Goal: Task Accomplishment & Management: Use online tool/utility

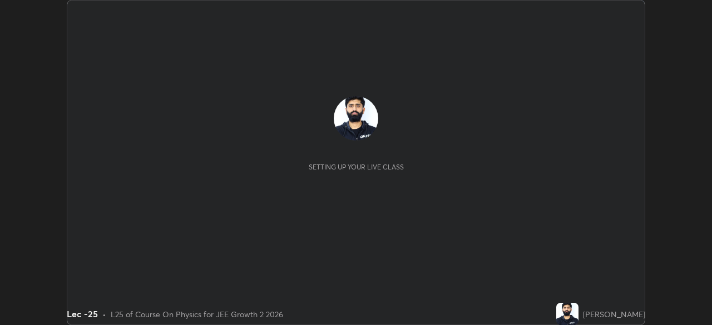
scroll to position [325, 711]
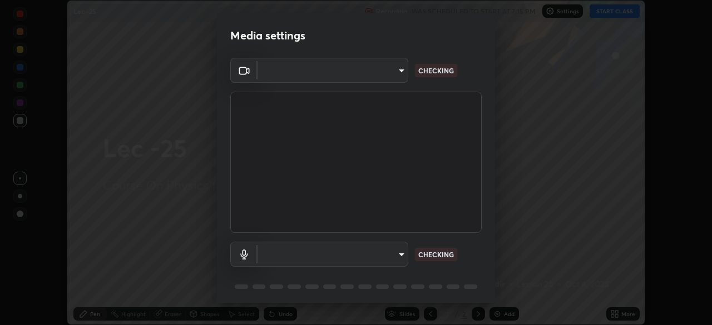
type input "27e87ea3b58fcd7b1365503e738772725eaa22834b860e95db1c7442dcaebc01"
type input "0665b2f52914ec880783b51a2d5bdc2d091013175c93d9c857ed5a486e6a4140"
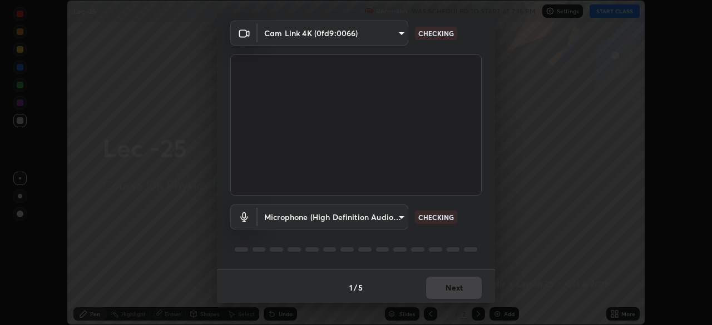
scroll to position [39, 0]
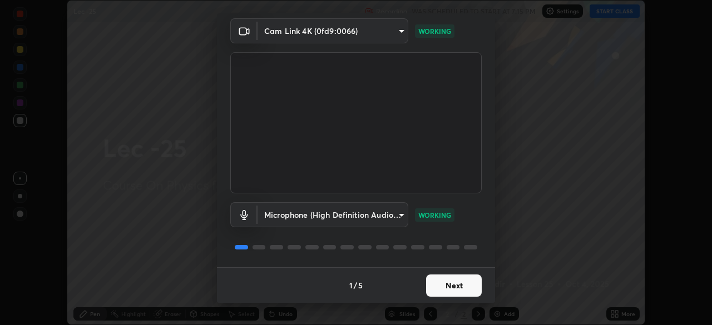
click at [446, 285] on button "Next" at bounding box center [454, 286] width 56 height 22
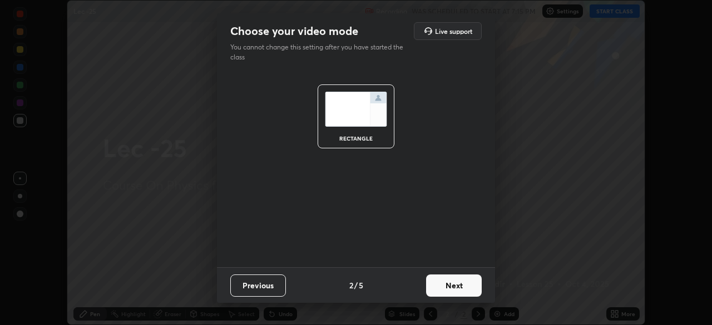
click at [452, 285] on button "Next" at bounding box center [454, 286] width 56 height 22
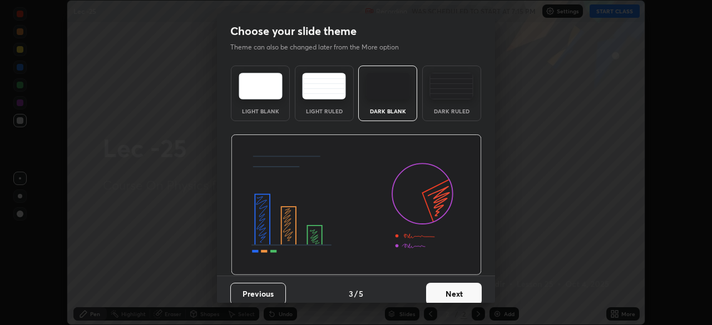
click at [448, 294] on button "Next" at bounding box center [454, 294] width 56 height 22
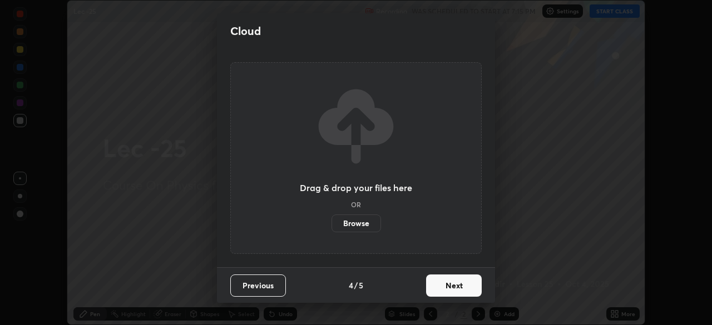
click at [445, 293] on button "Next" at bounding box center [454, 286] width 56 height 22
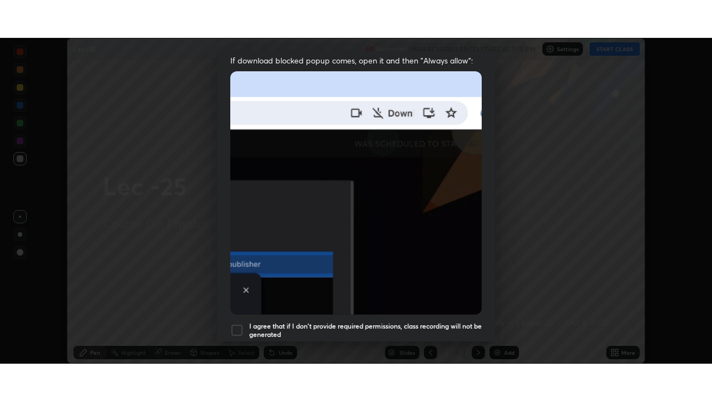
scroll to position [266, 0]
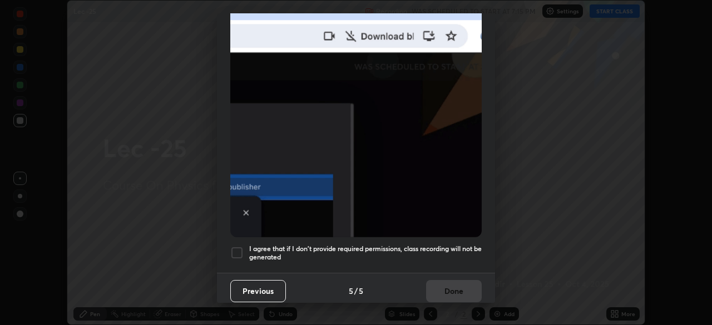
click at [241, 246] on div at bounding box center [236, 252] width 13 height 13
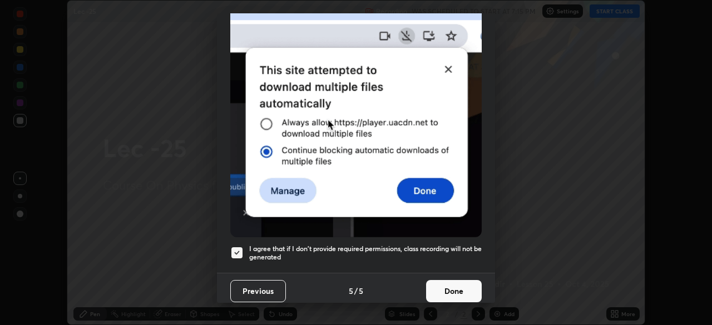
click at [446, 287] on button "Done" at bounding box center [454, 291] width 56 height 22
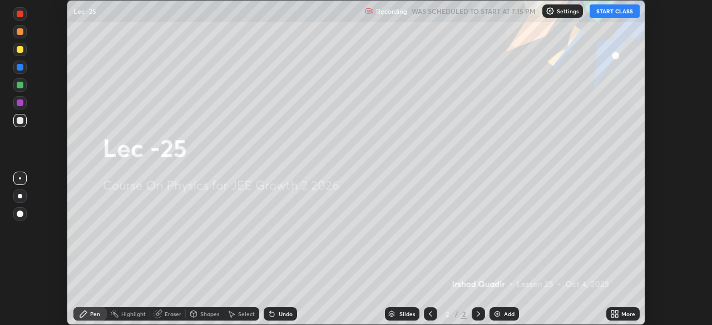
click at [615, 16] on button "START CLASS" at bounding box center [615, 10] width 50 height 13
click at [617, 12] on button "START CLASS" at bounding box center [615, 10] width 50 height 13
click at [619, 13] on button "START CLASS" at bounding box center [615, 10] width 50 height 13
click at [623, 318] on div "More" at bounding box center [622, 314] width 33 height 13
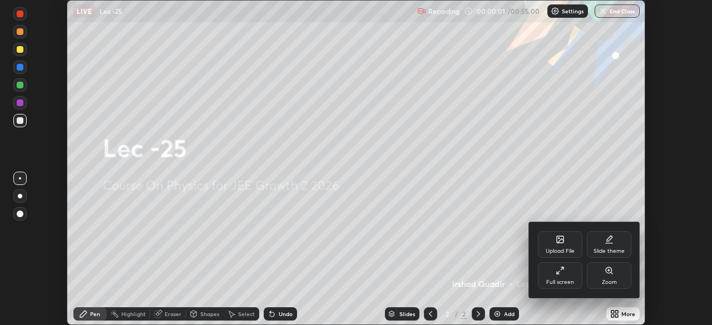
click at [616, 247] on div "Slide theme" at bounding box center [609, 244] width 45 height 27
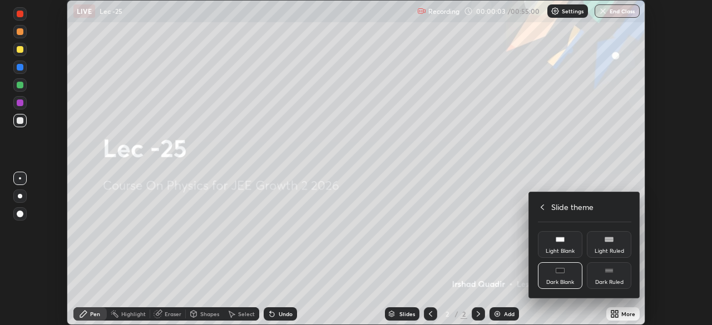
click at [611, 251] on div "Light Ruled" at bounding box center [609, 252] width 29 height 6
click at [615, 278] on div "Dark Ruled" at bounding box center [609, 276] width 45 height 27
click at [501, 316] on div at bounding box center [356, 162] width 712 height 325
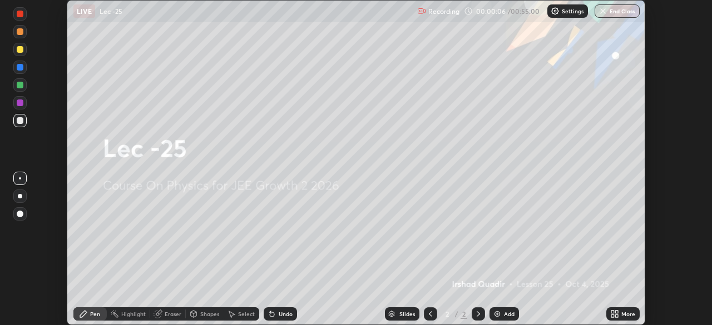
click at [625, 315] on div "More" at bounding box center [628, 315] width 14 height 6
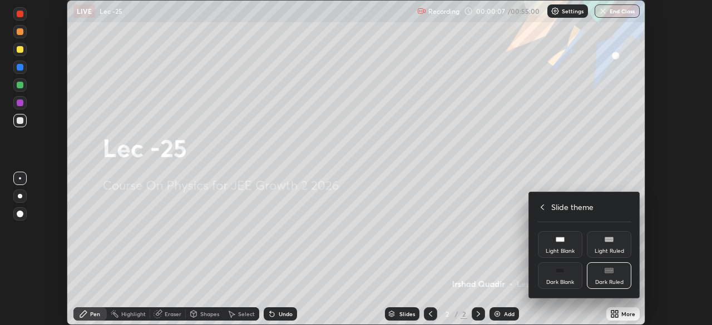
click at [542, 207] on icon at bounding box center [542, 207] width 9 height 9
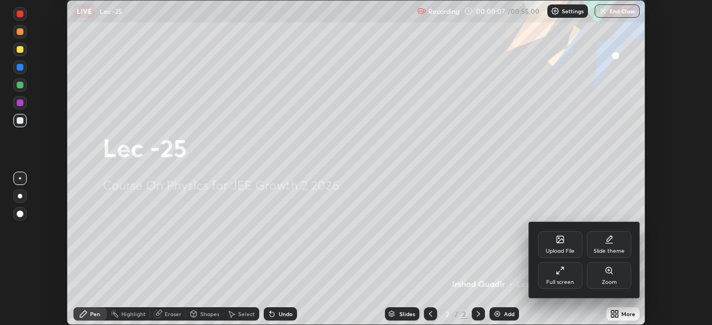
click at [500, 313] on div at bounding box center [356, 162] width 712 height 325
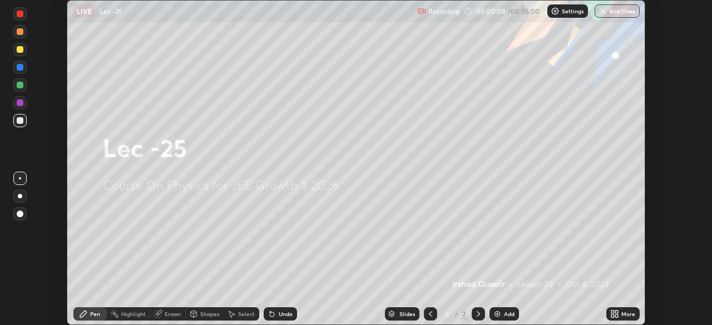
click at [506, 313] on div "Add" at bounding box center [509, 315] width 11 height 6
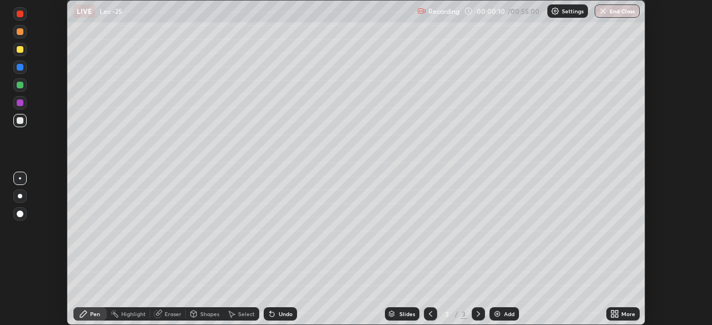
click at [617, 314] on icon at bounding box center [614, 314] width 9 height 9
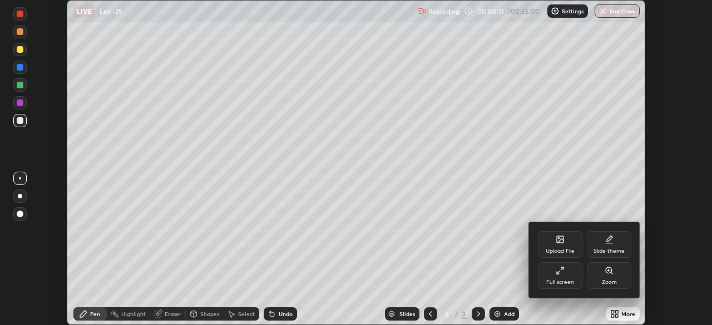
click at [560, 273] on icon at bounding box center [560, 270] width 9 height 9
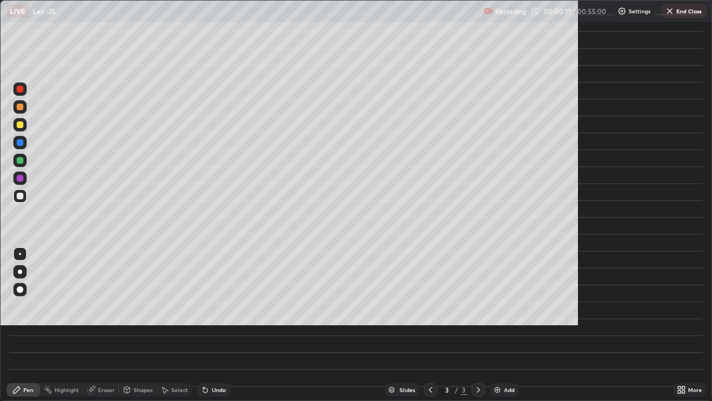
scroll to position [401, 712]
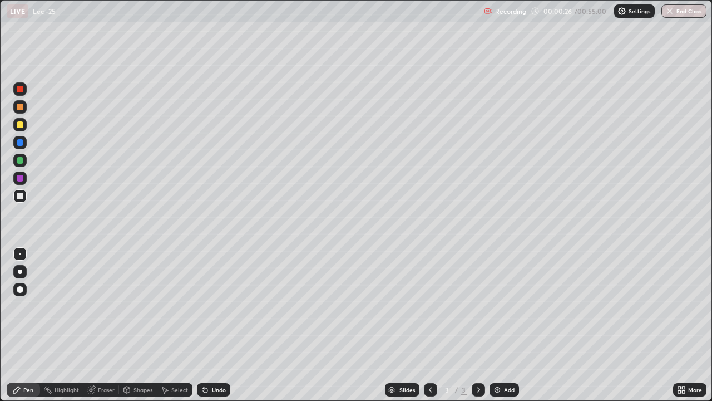
click at [23, 125] on div at bounding box center [20, 124] width 7 height 7
click at [142, 325] on div "Shapes" at bounding box center [143, 390] width 19 height 6
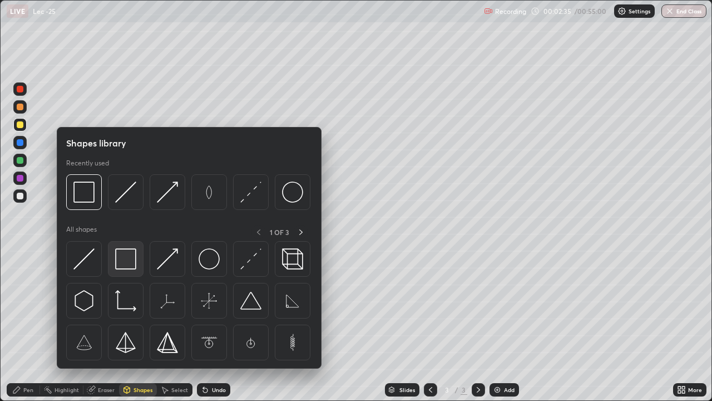
click at [130, 258] on img at bounding box center [125, 258] width 21 height 21
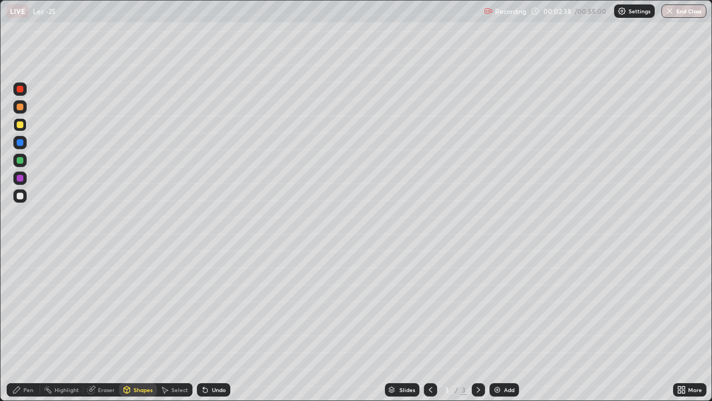
click at [27, 325] on div "Pen" at bounding box center [28, 390] width 10 height 6
click at [19, 93] on div at bounding box center [19, 88] width 13 height 13
click at [139, 325] on div "Shapes" at bounding box center [143, 390] width 19 height 6
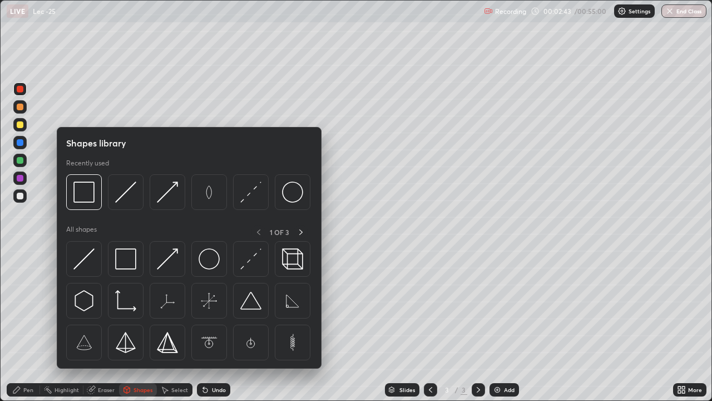
click at [85, 254] on img at bounding box center [83, 258] width 21 height 21
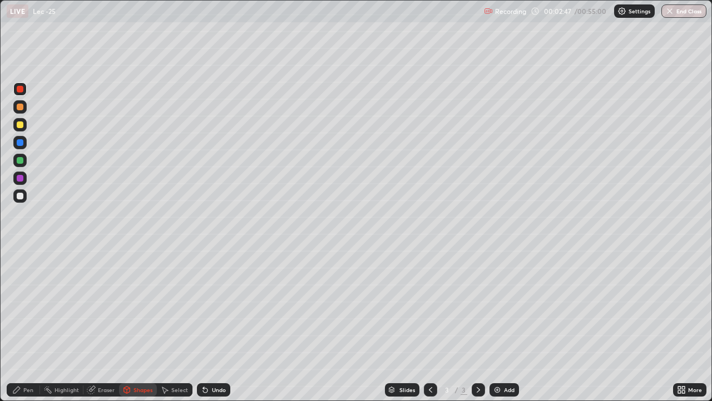
click at [33, 325] on div "Pen" at bounding box center [23, 389] width 33 height 13
click at [21, 160] on div at bounding box center [20, 160] width 7 height 7
click at [149, 325] on div "Shapes" at bounding box center [143, 390] width 19 height 6
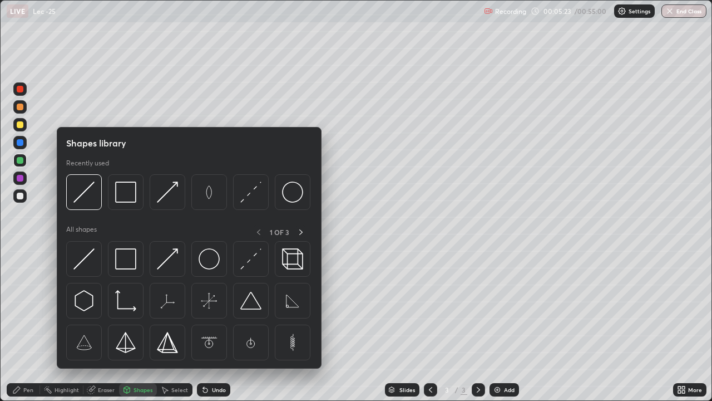
click at [85, 258] on img at bounding box center [83, 258] width 21 height 21
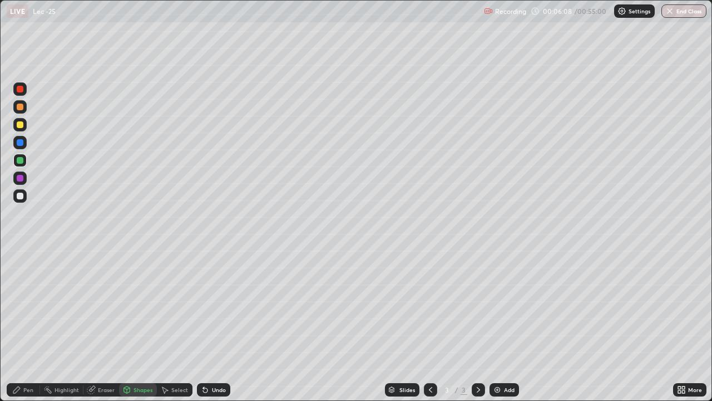
click at [33, 325] on div "Pen" at bounding box center [23, 389] width 33 height 13
click at [106, 325] on div "Eraser" at bounding box center [106, 390] width 17 height 6
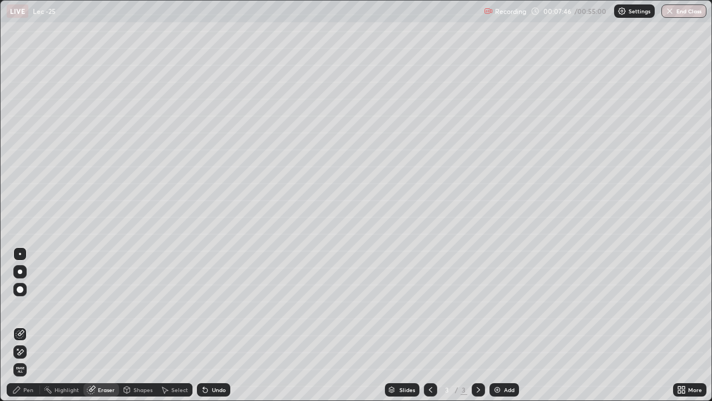
click at [142, 325] on div "Shapes" at bounding box center [143, 390] width 19 height 6
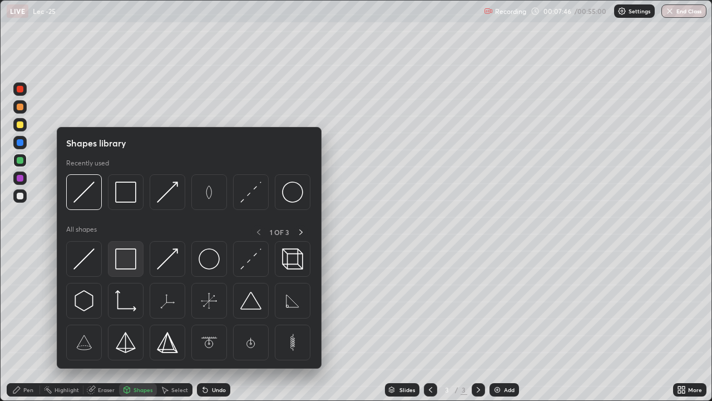
click at [122, 258] on img at bounding box center [125, 258] width 21 height 21
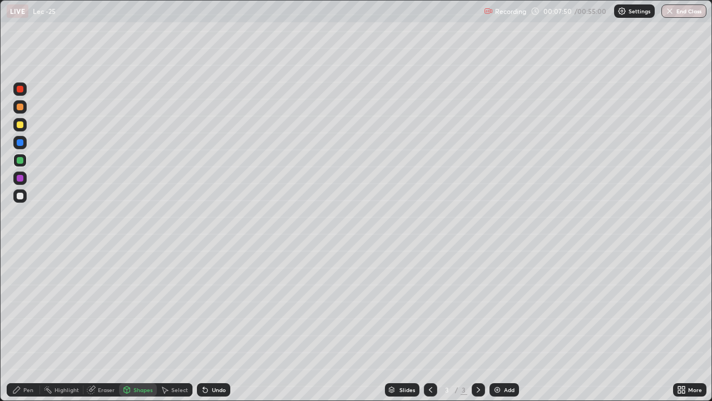
click at [32, 325] on div "Pen" at bounding box center [28, 390] width 10 height 6
click at [515, 325] on div "Add" at bounding box center [504, 389] width 29 height 13
click at [429, 325] on icon at bounding box center [430, 389] width 9 height 9
click at [476, 325] on icon at bounding box center [478, 389] width 9 height 9
click at [142, 325] on div "Shapes" at bounding box center [138, 389] width 38 height 13
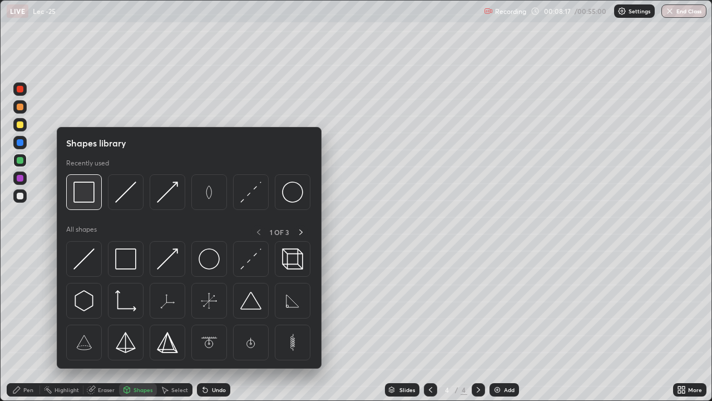
click at [90, 200] on img at bounding box center [83, 191] width 21 height 21
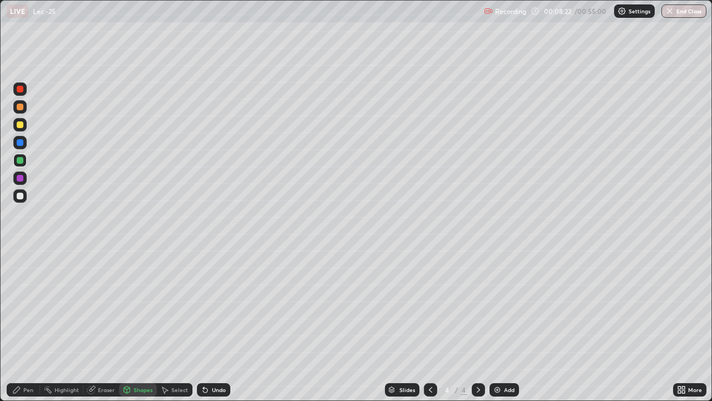
click at [28, 325] on div "Pen" at bounding box center [28, 390] width 10 height 6
click at [142, 325] on div "Shapes" at bounding box center [138, 389] width 38 height 13
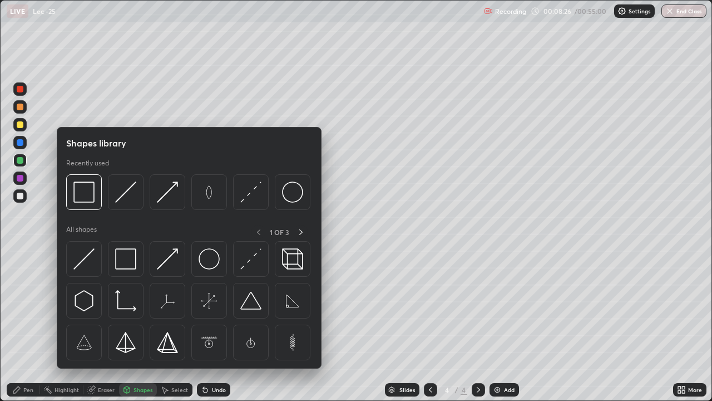
click at [134, 325] on div "Shapes" at bounding box center [143, 390] width 19 height 6
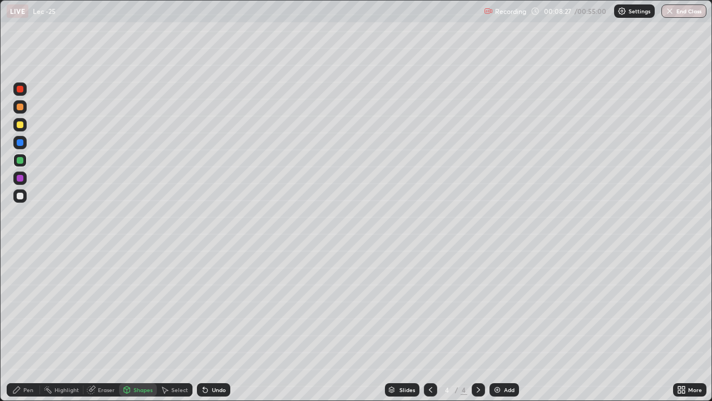
click at [131, 325] on div "Shapes" at bounding box center [138, 389] width 38 height 13
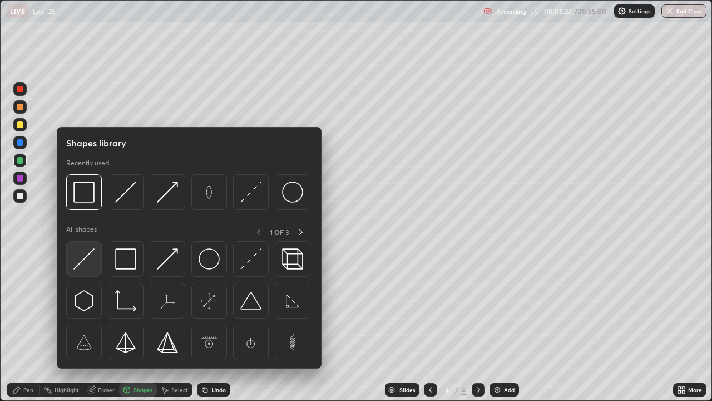
click at [90, 258] on img at bounding box center [83, 258] width 21 height 21
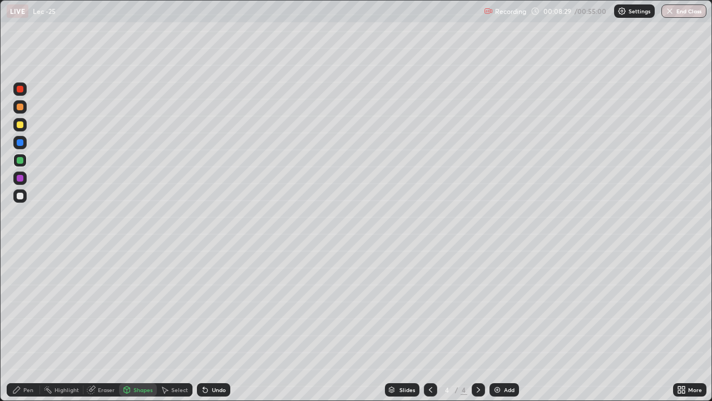
click at [215, 325] on div "Undo" at bounding box center [219, 390] width 14 height 6
click at [25, 325] on div "Pen" at bounding box center [28, 390] width 10 height 6
click at [23, 125] on div at bounding box center [20, 124] width 7 height 7
click at [141, 325] on div "Shapes" at bounding box center [138, 389] width 38 height 13
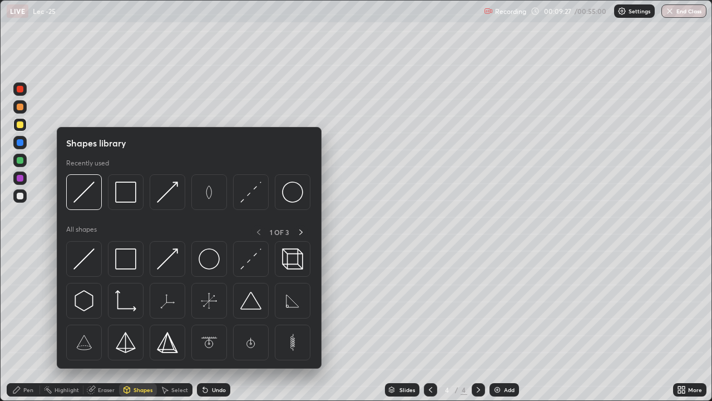
click at [81, 265] on img at bounding box center [83, 258] width 21 height 21
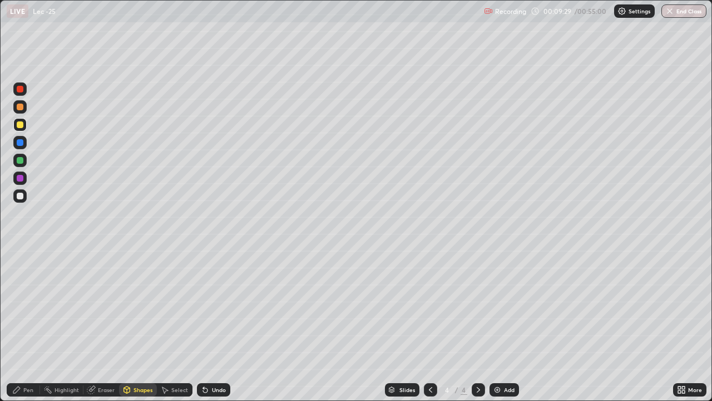
click at [32, 325] on div "Pen" at bounding box center [28, 390] width 10 height 6
click at [220, 325] on div "Undo" at bounding box center [219, 390] width 14 height 6
click at [135, 325] on div "Shapes" at bounding box center [143, 390] width 19 height 6
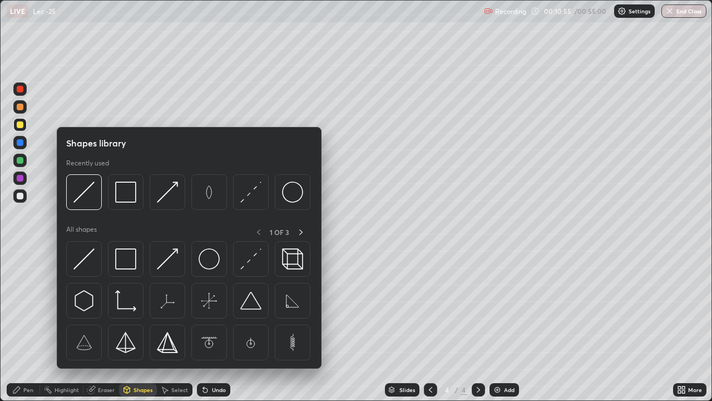
click at [101, 325] on div "Eraser" at bounding box center [106, 390] width 17 height 6
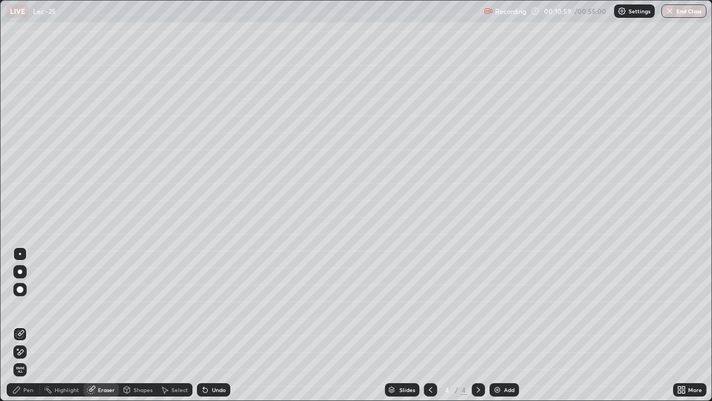
click at [34, 325] on div "Pen" at bounding box center [23, 389] width 33 height 13
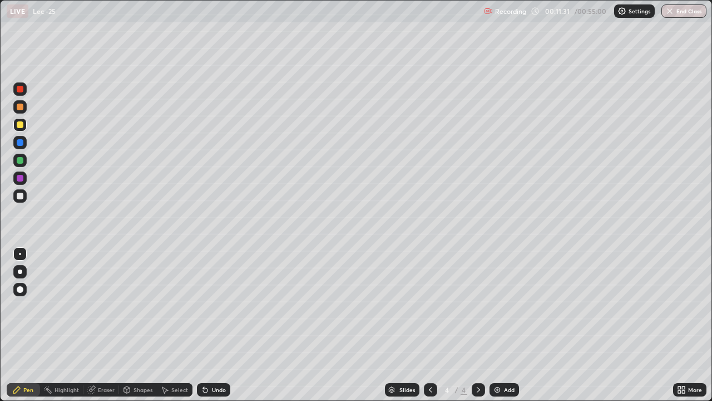
click at [112, 325] on div "Eraser" at bounding box center [106, 390] width 17 height 6
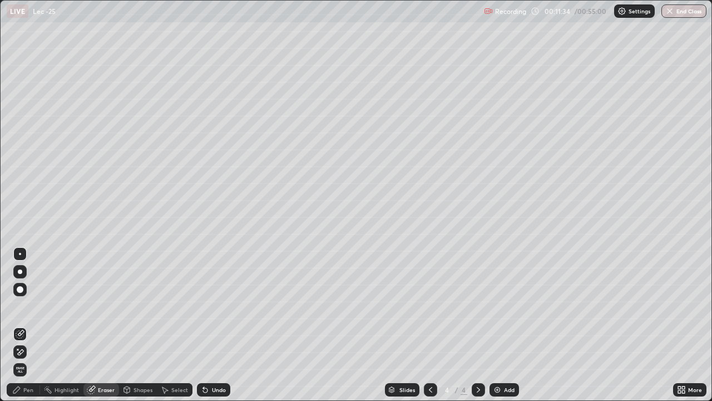
click at [34, 325] on div "Pen" at bounding box center [23, 389] width 33 height 13
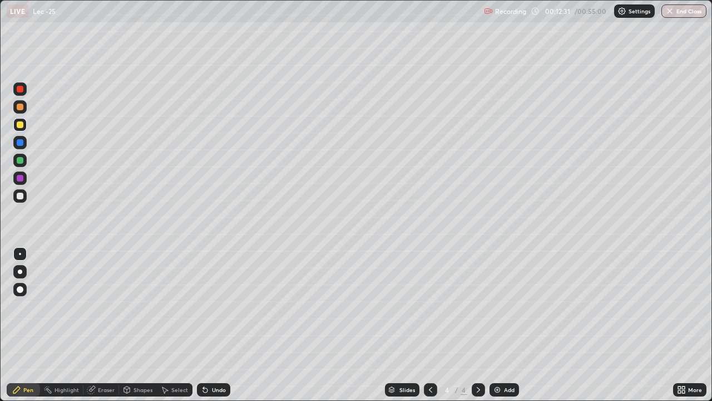
click at [505, 325] on div "Add" at bounding box center [509, 390] width 11 height 6
click at [22, 87] on div at bounding box center [20, 89] width 7 height 7
click at [21, 162] on div at bounding box center [20, 160] width 7 height 7
click at [100, 325] on div "Eraser" at bounding box center [106, 390] width 17 height 6
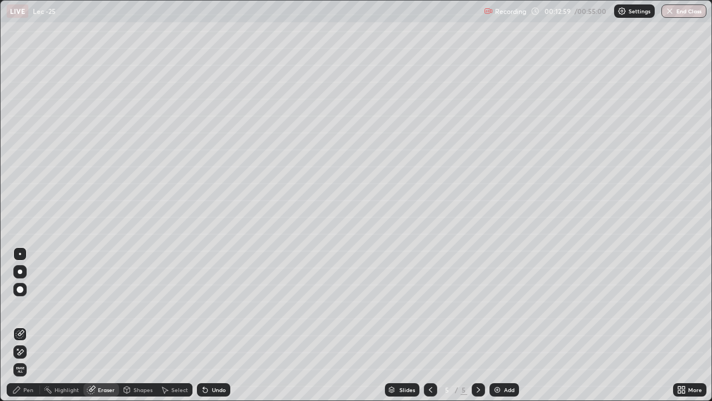
click at [28, 325] on div "Pen" at bounding box center [28, 390] width 10 height 6
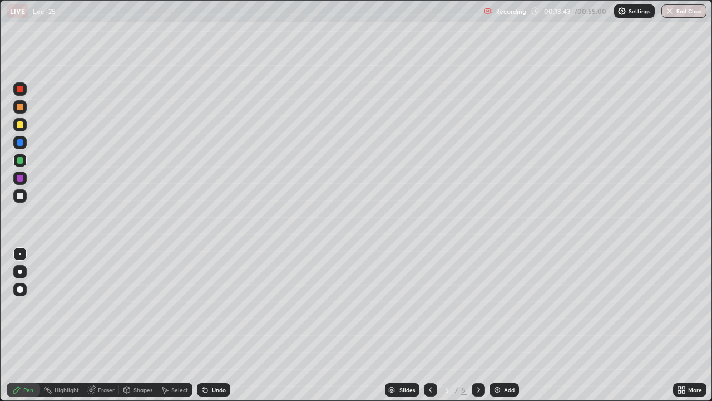
click at [104, 325] on div "Eraser" at bounding box center [106, 390] width 17 height 6
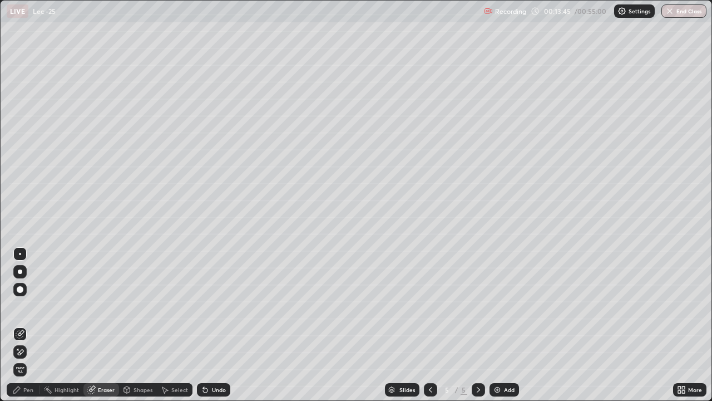
click at [25, 325] on div "Pen" at bounding box center [23, 389] width 33 height 13
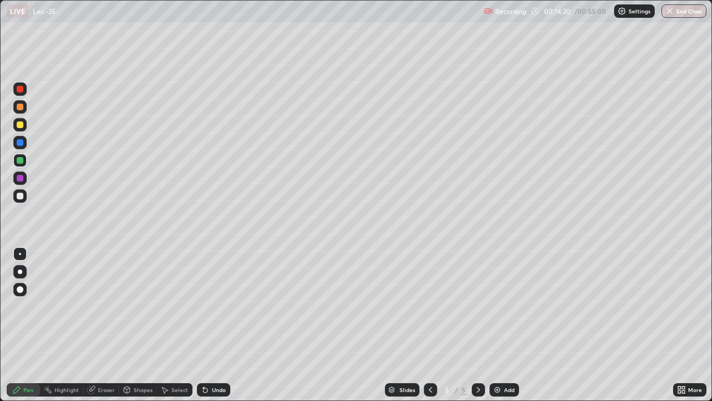
click at [102, 325] on div "Eraser" at bounding box center [106, 390] width 17 height 6
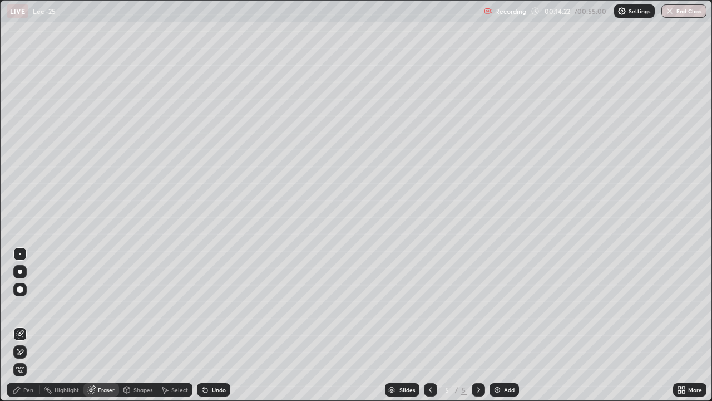
click at [151, 325] on div "Shapes" at bounding box center [143, 390] width 19 height 6
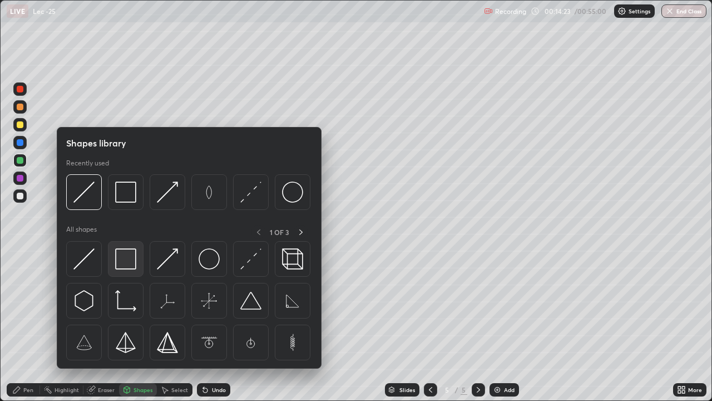
click at [128, 260] on img at bounding box center [125, 258] width 21 height 21
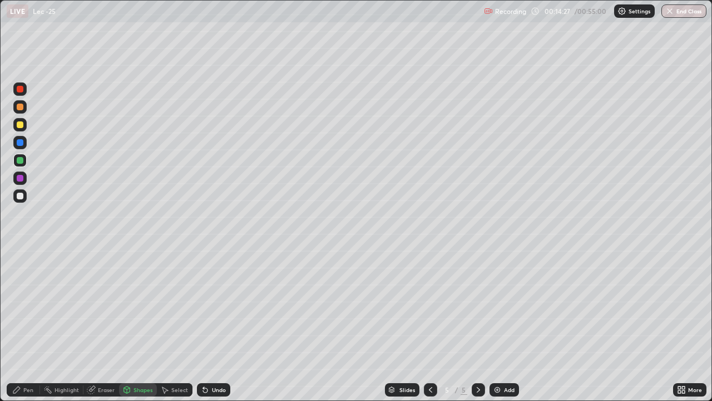
click at [31, 325] on div "Pen" at bounding box center [28, 390] width 10 height 6
click at [505, 325] on div "Add" at bounding box center [509, 390] width 11 height 6
click at [139, 325] on div "Shapes" at bounding box center [143, 390] width 19 height 6
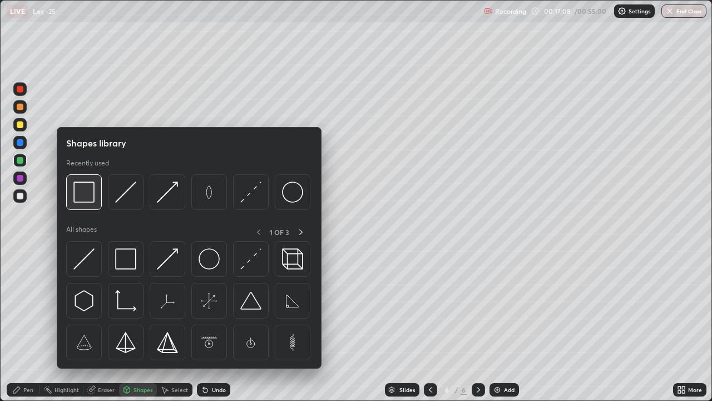
click at [86, 201] on img at bounding box center [83, 191] width 21 height 21
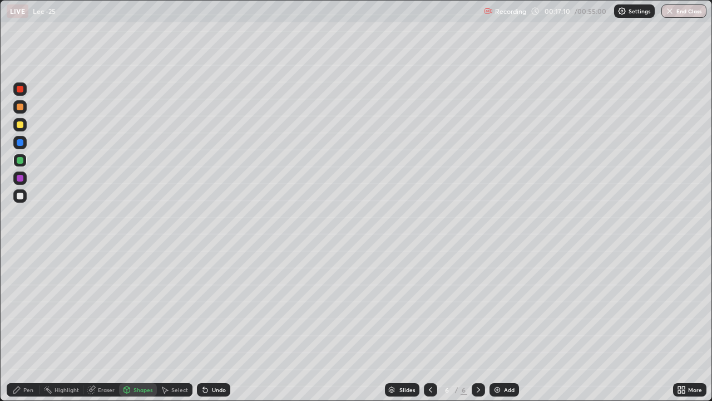
click at [31, 325] on div "Pen" at bounding box center [23, 389] width 33 height 13
click at [424, 325] on div at bounding box center [430, 389] width 13 height 13
click at [477, 325] on icon at bounding box center [478, 389] width 9 height 9
click at [509, 325] on div "Add" at bounding box center [504, 389] width 29 height 13
click at [110, 325] on div "Eraser" at bounding box center [106, 390] width 17 height 6
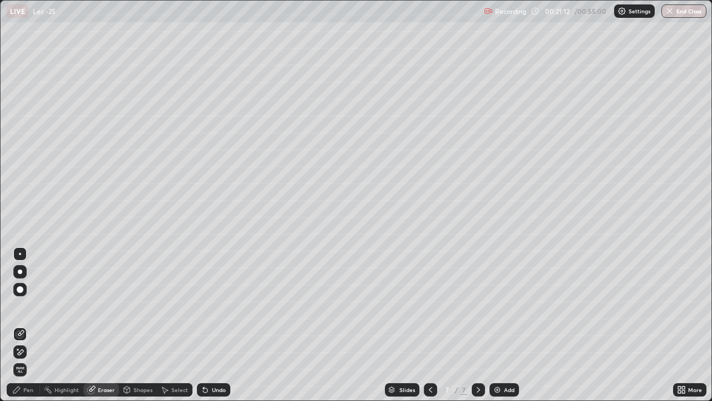
click at [35, 325] on div "Pen" at bounding box center [23, 389] width 33 height 13
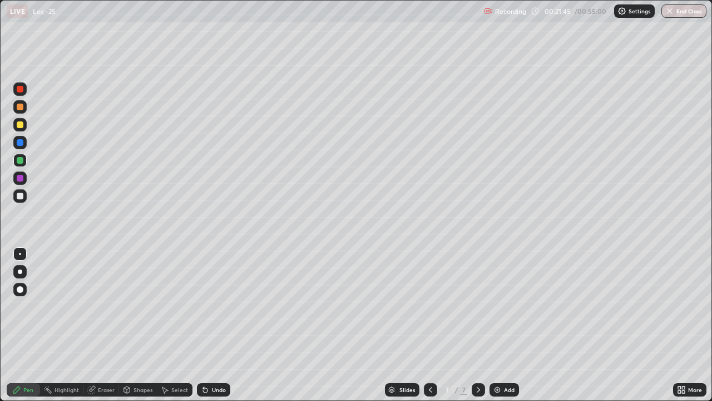
click at [506, 325] on div "Add" at bounding box center [509, 390] width 11 height 6
click at [132, 325] on div "Shapes" at bounding box center [138, 389] width 38 height 13
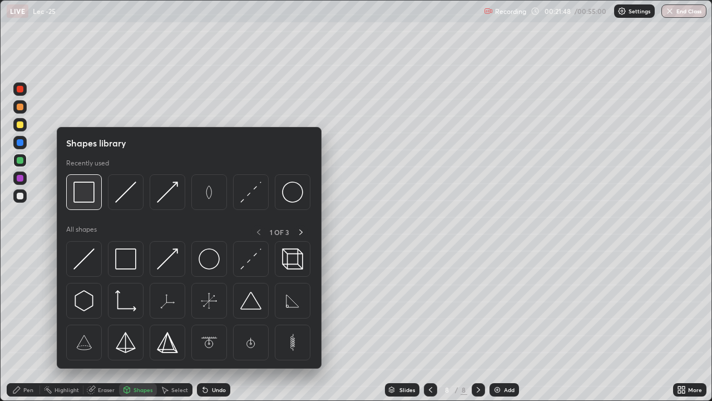
click at [89, 193] on img at bounding box center [83, 191] width 21 height 21
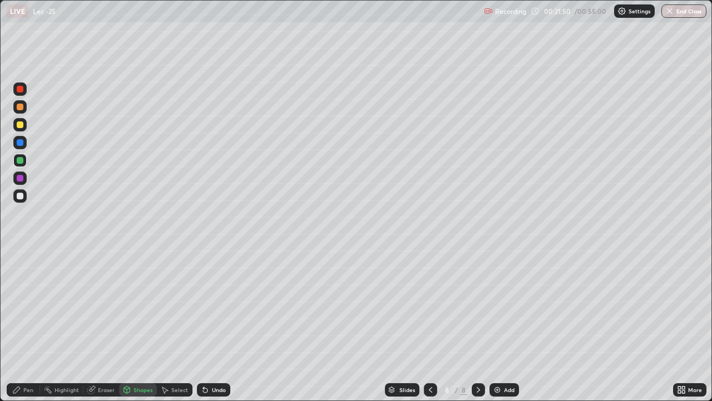
click at [136, 325] on div "Shapes" at bounding box center [143, 390] width 19 height 6
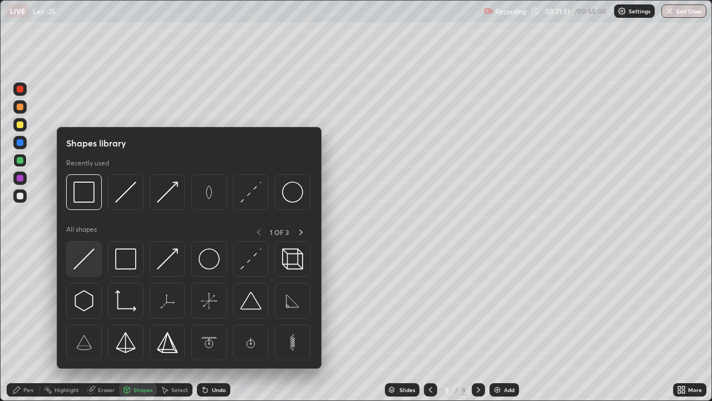
click at [76, 260] on img at bounding box center [83, 258] width 21 height 21
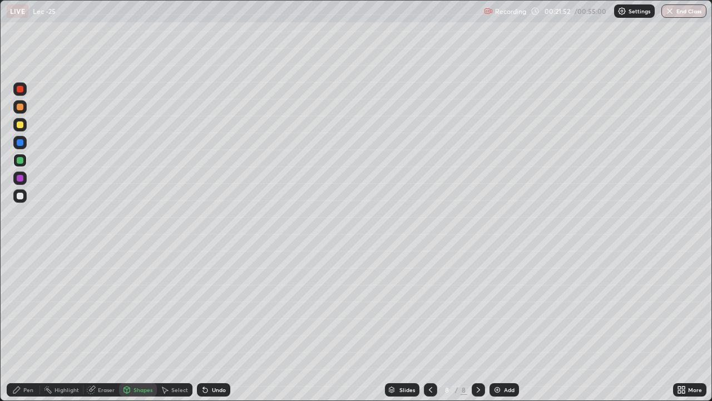
click at [218, 325] on div "Undo" at bounding box center [219, 390] width 14 height 6
click at [21, 184] on div at bounding box center [19, 177] width 13 height 13
click at [19, 325] on icon at bounding box center [16, 389] width 9 height 9
click at [507, 325] on div "Add" at bounding box center [504, 389] width 29 height 13
click at [104, 325] on div "Eraser" at bounding box center [106, 390] width 17 height 6
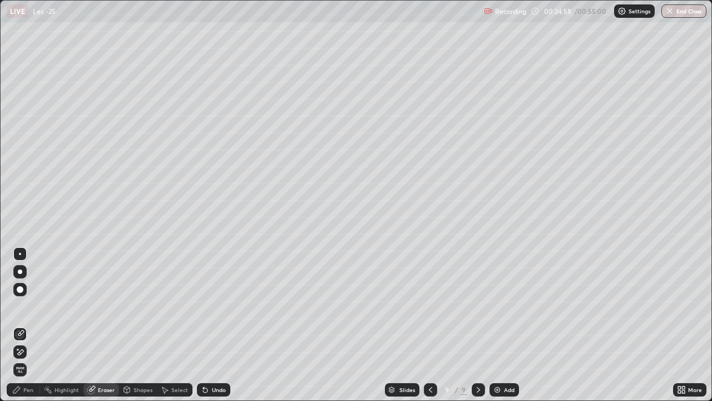
click at [27, 325] on div "Pen" at bounding box center [28, 390] width 10 height 6
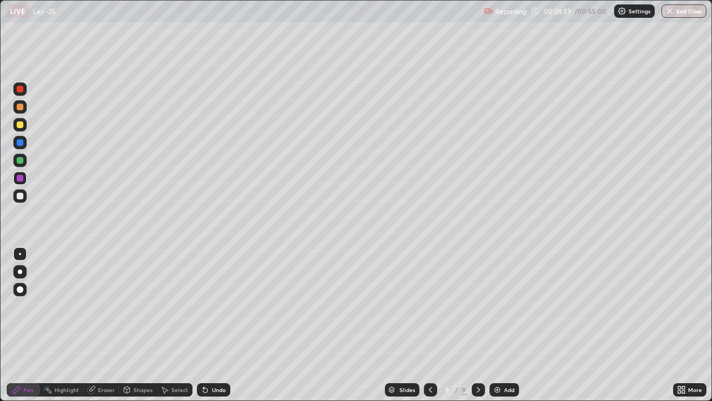
click at [21, 162] on div at bounding box center [20, 160] width 7 height 7
click at [24, 91] on div at bounding box center [19, 88] width 13 height 13
click at [509, 325] on div "Add" at bounding box center [509, 390] width 11 height 6
click at [147, 325] on div "Shapes" at bounding box center [143, 390] width 19 height 6
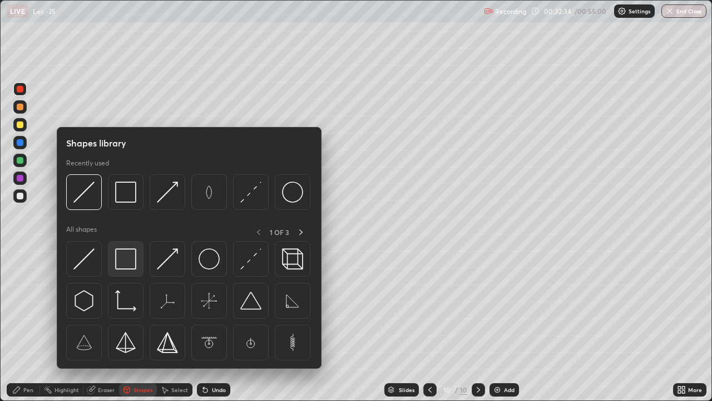
click at [129, 258] on img at bounding box center [125, 258] width 21 height 21
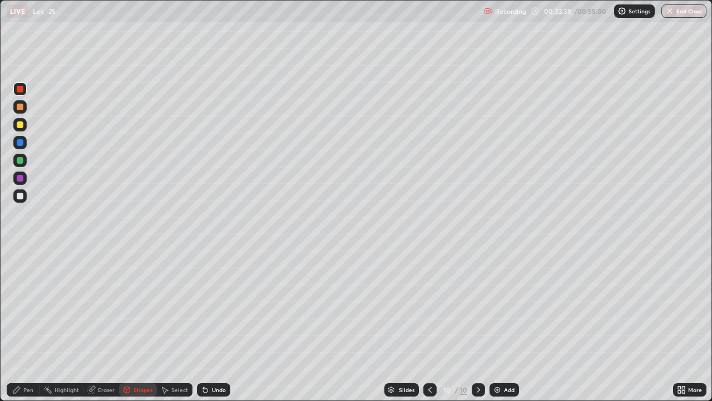
click at [136, 325] on div "Shapes" at bounding box center [138, 389] width 38 height 13
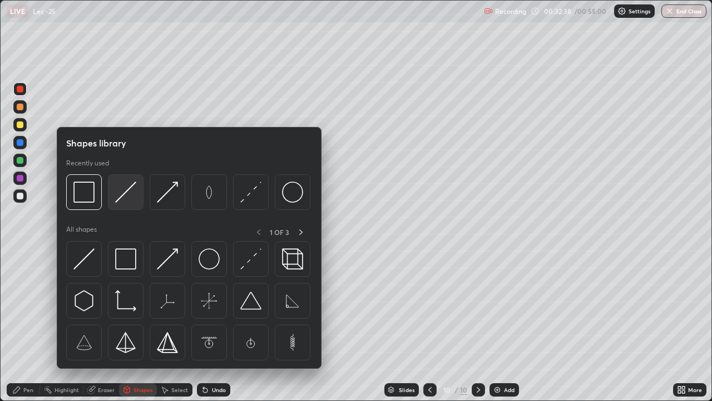
click at [121, 198] on img at bounding box center [125, 191] width 21 height 21
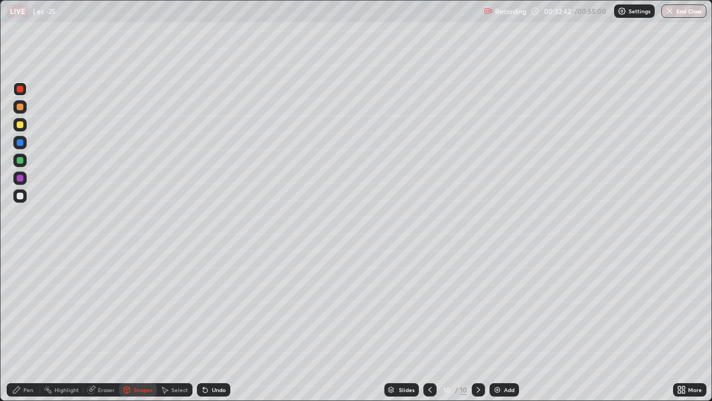
click at [29, 325] on div "Pen" at bounding box center [28, 390] width 10 height 6
click at [106, 325] on div "Eraser" at bounding box center [106, 390] width 17 height 6
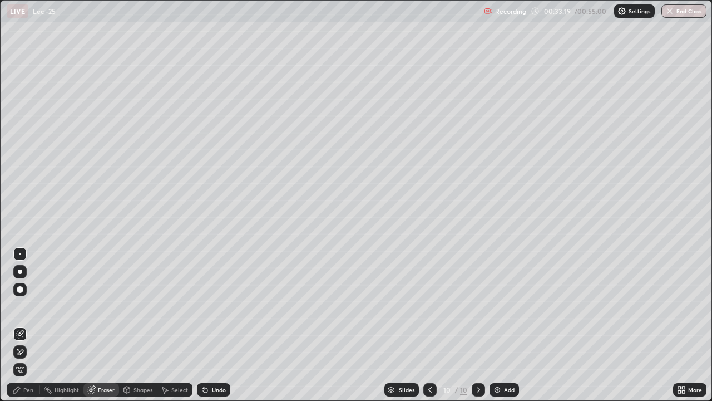
click at [33, 325] on div "Pen" at bounding box center [28, 390] width 10 height 6
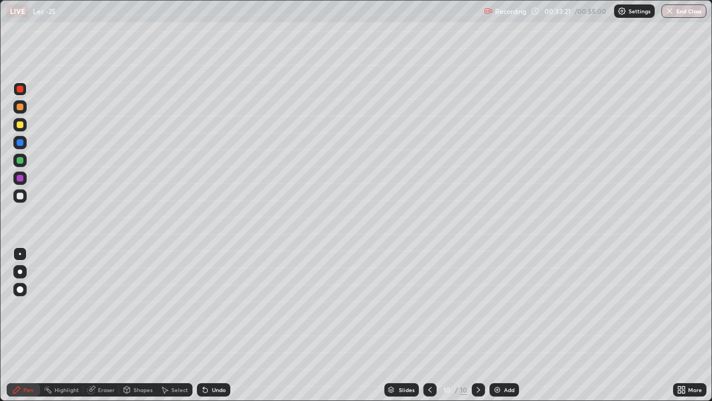
click at [107, 325] on div "Eraser" at bounding box center [106, 390] width 17 height 6
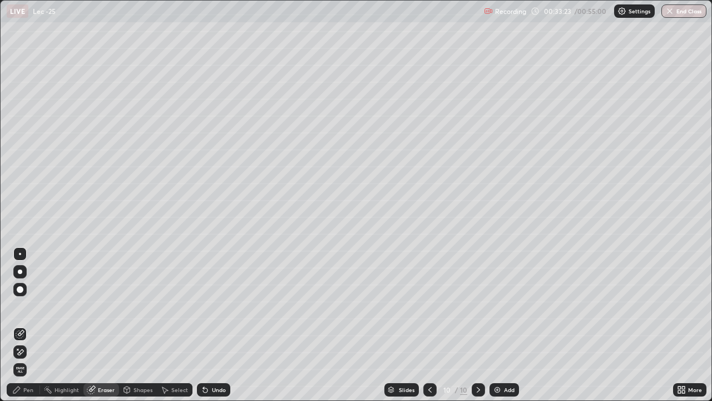
click at [32, 325] on div "Pen" at bounding box center [28, 390] width 10 height 6
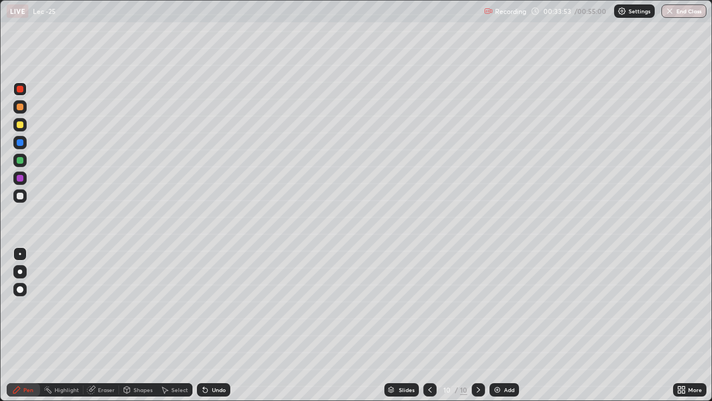
click at [21, 160] on div at bounding box center [20, 160] width 7 height 7
click at [110, 325] on div "Eraser" at bounding box center [106, 390] width 17 height 6
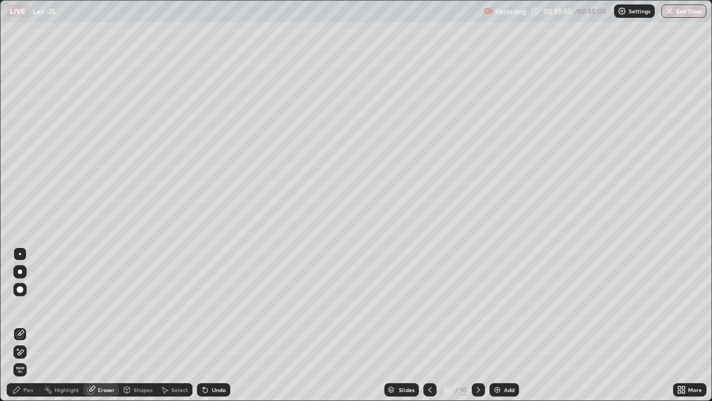
click at [36, 325] on div "Pen" at bounding box center [23, 389] width 33 height 13
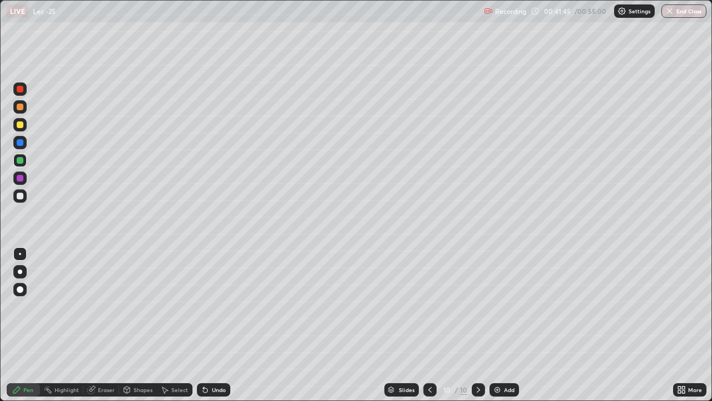
click at [685, 325] on div "More" at bounding box center [689, 389] width 33 height 13
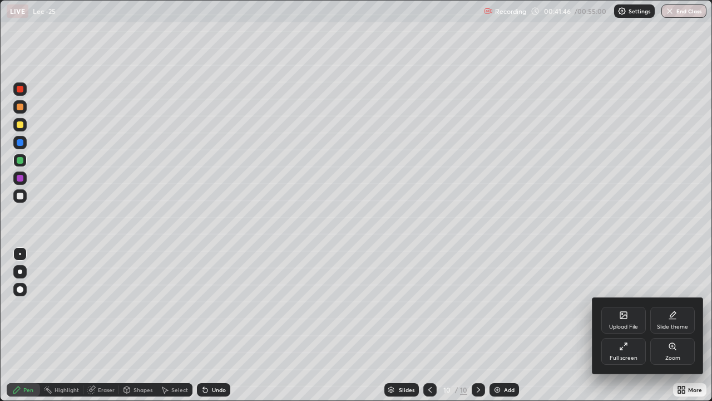
click at [545, 325] on div at bounding box center [356, 200] width 712 height 401
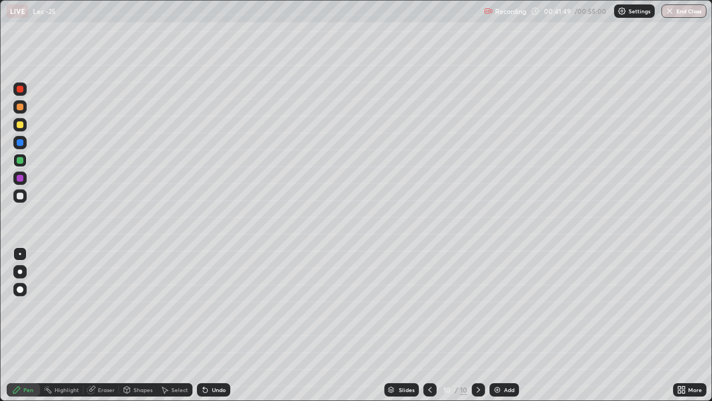
click at [508, 325] on div "Add" at bounding box center [509, 390] width 11 height 6
click at [24, 130] on div at bounding box center [19, 124] width 13 height 13
click at [145, 325] on div "Shapes" at bounding box center [138, 389] width 38 height 13
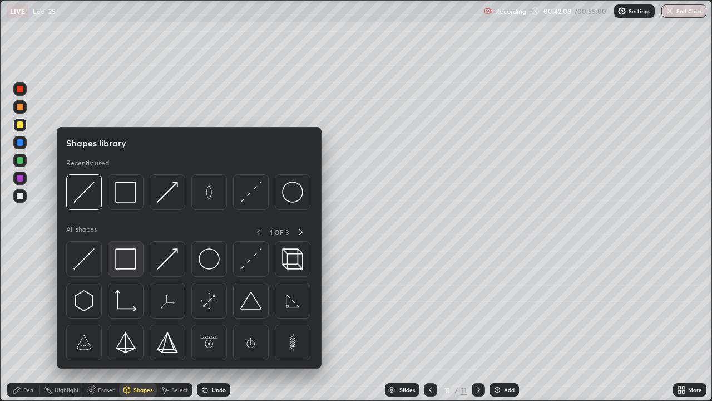
click at [135, 256] on img at bounding box center [125, 258] width 21 height 21
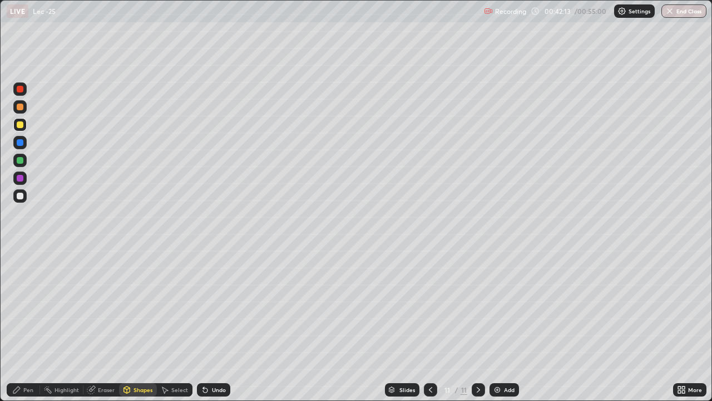
click at [29, 325] on div "Pen" at bounding box center [23, 389] width 33 height 13
click at [23, 161] on div at bounding box center [20, 160] width 7 height 7
click at [149, 325] on div "Shapes" at bounding box center [143, 390] width 19 height 6
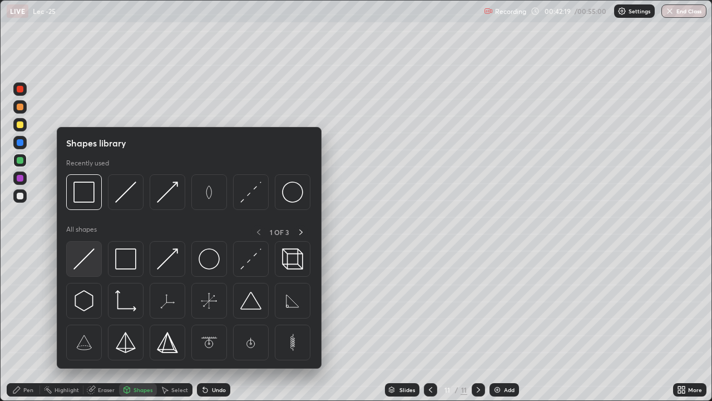
click at [87, 256] on img at bounding box center [83, 258] width 21 height 21
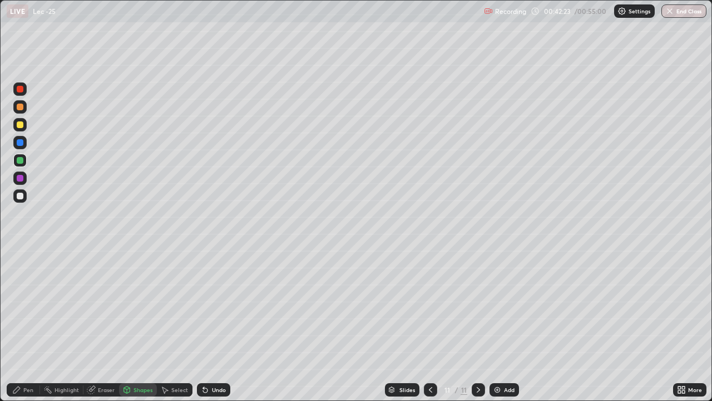
click at [33, 325] on div "Pen" at bounding box center [28, 390] width 10 height 6
click at [110, 325] on div "Eraser" at bounding box center [106, 390] width 17 height 6
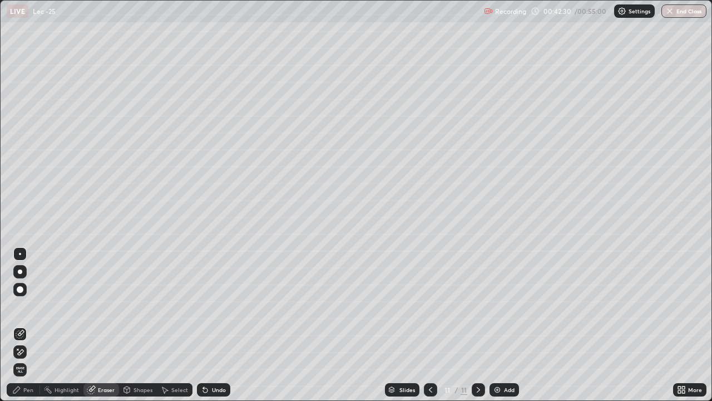
click at [145, 325] on div "Shapes" at bounding box center [143, 390] width 19 height 6
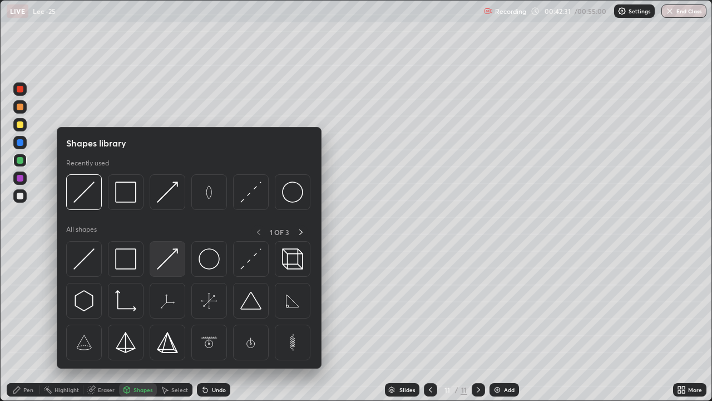
click at [172, 255] on img at bounding box center [167, 258] width 21 height 21
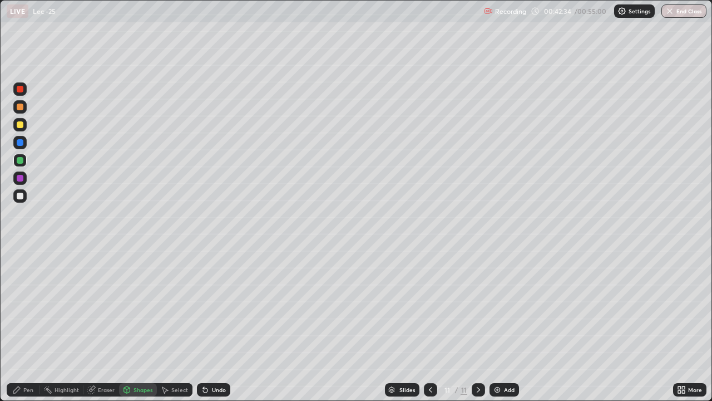
click at [31, 325] on div "Pen" at bounding box center [23, 389] width 33 height 13
click at [22, 91] on div at bounding box center [20, 89] width 7 height 7
click at [139, 325] on div "Shapes" at bounding box center [143, 390] width 19 height 6
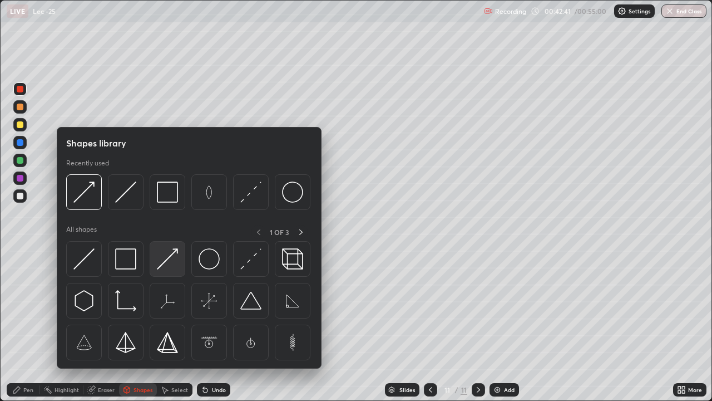
click at [171, 261] on img at bounding box center [167, 258] width 21 height 21
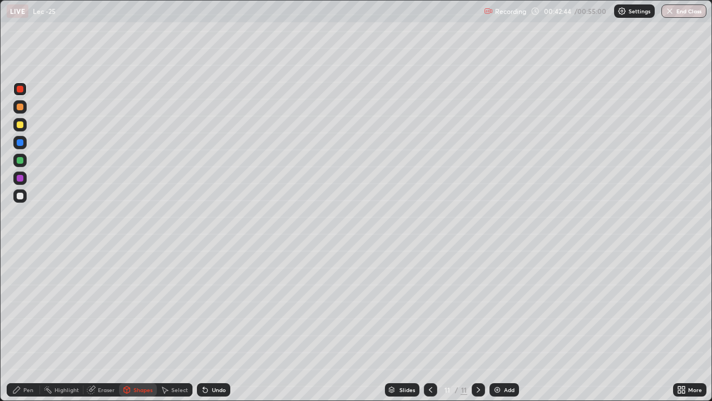
click at [24, 325] on div "Pen" at bounding box center [23, 389] width 33 height 13
click at [147, 325] on div "Shapes" at bounding box center [143, 390] width 19 height 6
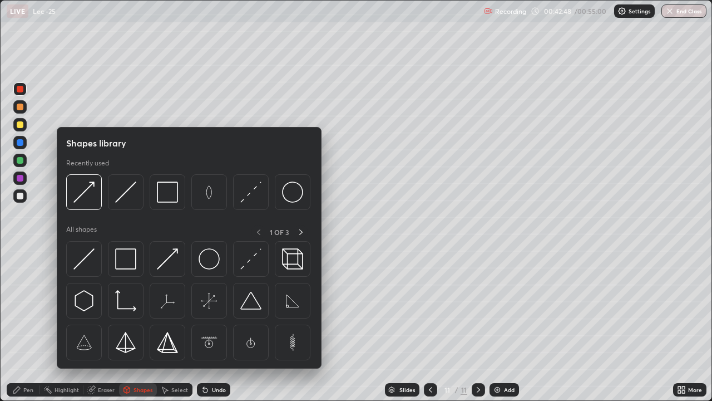
click at [165, 266] on img at bounding box center [167, 258] width 21 height 21
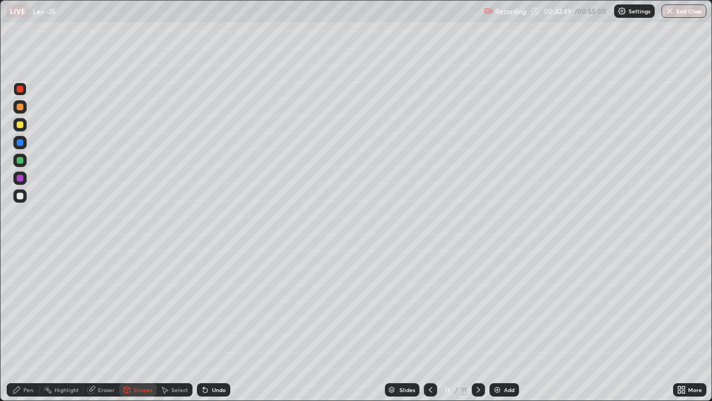
click at [21, 196] on div at bounding box center [20, 195] width 7 height 7
click at [32, 325] on div "Pen" at bounding box center [28, 390] width 10 height 6
click at [113, 325] on div "Eraser" at bounding box center [106, 390] width 17 height 6
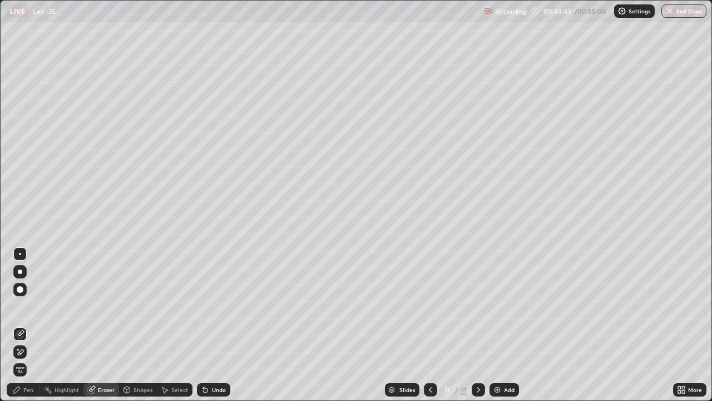
click at [27, 325] on div "Pen" at bounding box center [23, 389] width 33 height 13
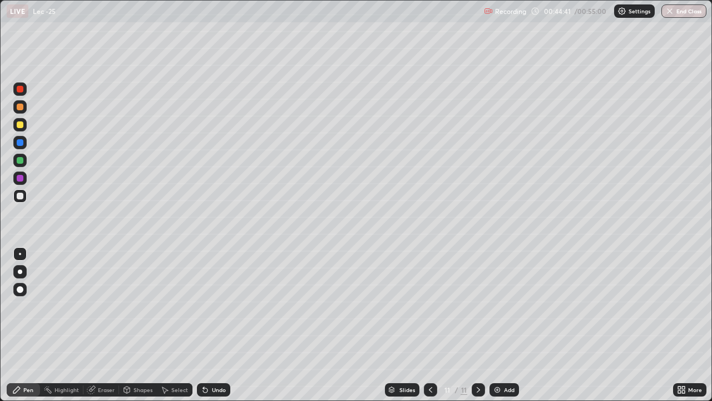
click at [510, 325] on div "Add" at bounding box center [504, 389] width 29 height 13
click at [24, 90] on div at bounding box center [19, 88] width 13 height 13
click at [23, 130] on div at bounding box center [19, 124] width 13 height 13
click at [146, 325] on div "Shapes" at bounding box center [143, 390] width 19 height 6
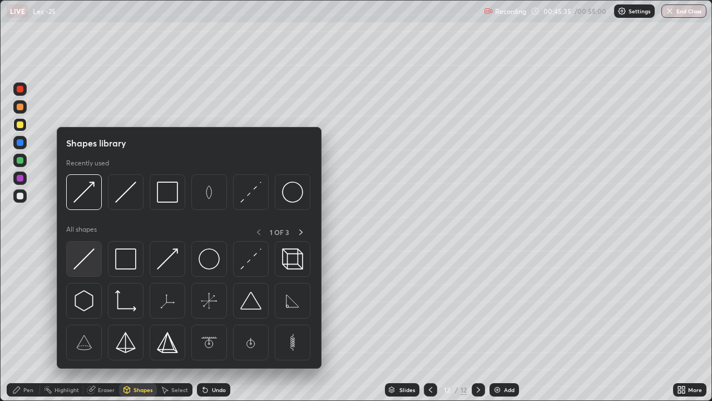
click at [80, 260] on img at bounding box center [83, 258] width 21 height 21
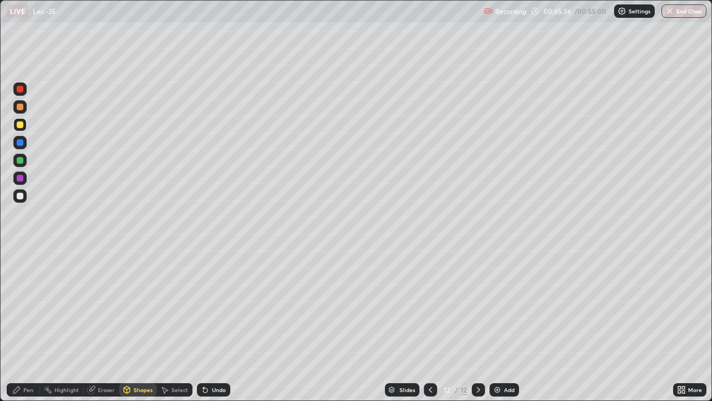
click at [23, 89] on div at bounding box center [20, 89] width 7 height 7
click at [138, 325] on div "Shapes" at bounding box center [143, 390] width 19 height 6
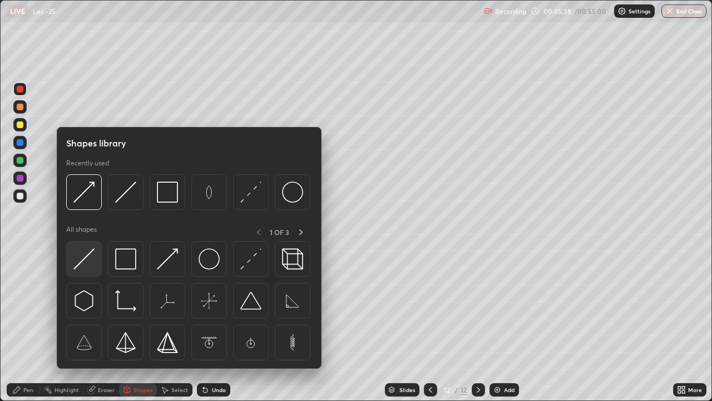
click at [88, 260] on img at bounding box center [83, 258] width 21 height 21
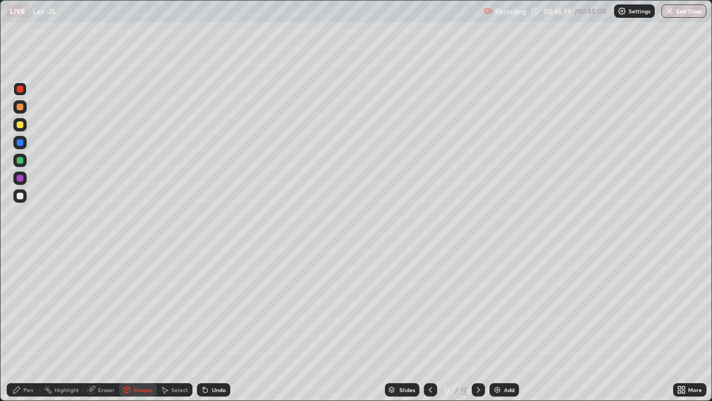
click at [24, 197] on div at bounding box center [19, 195] width 13 height 13
click at [33, 325] on div "Pen" at bounding box center [23, 389] width 33 height 13
click at [29, 325] on div "Pen" at bounding box center [28, 390] width 10 height 6
click at [23, 127] on div at bounding box center [19, 124] width 13 height 13
click at [21, 177] on div at bounding box center [20, 178] width 7 height 7
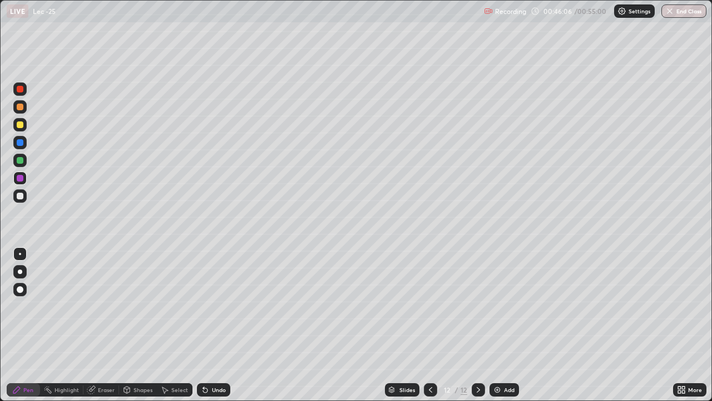
click at [21, 196] on div at bounding box center [20, 195] width 7 height 7
click at [113, 325] on div "Eraser" at bounding box center [106, 390] width 17 height 6
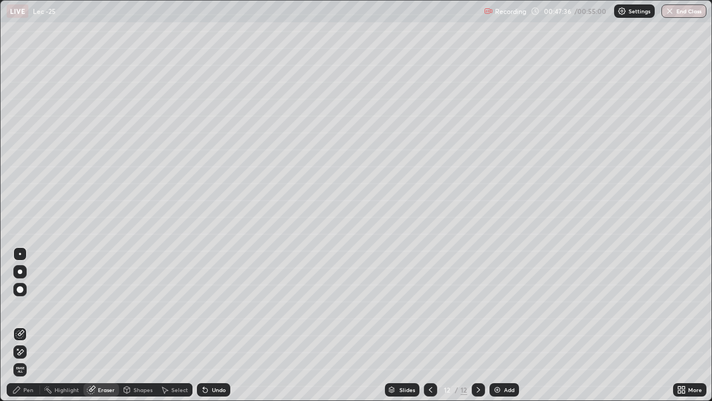
click at [36, 325] on div "Pen" at bounding box center [23, 389] width 33 height 13
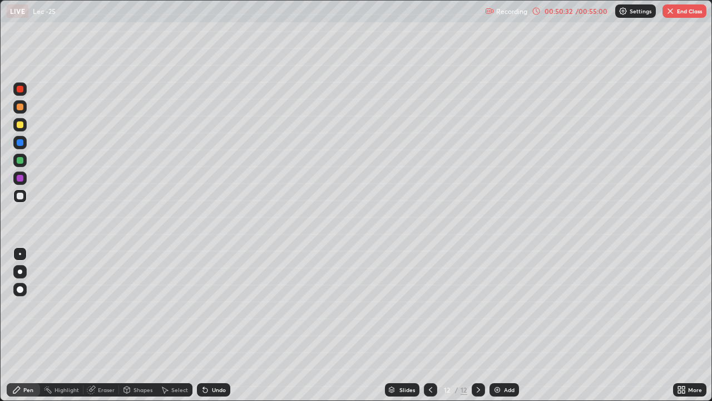
click at [687, 12] on button "End Class" at bounding box center [685, 10] width 44 height 13
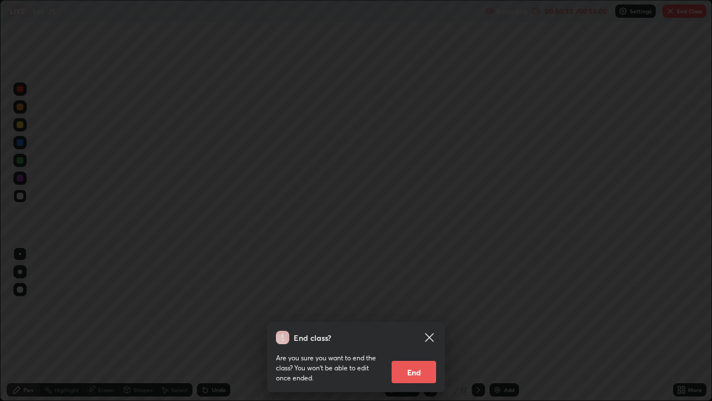
click at [416, 325] on button "End" at bounding box center [414, 371] width 45 height 22
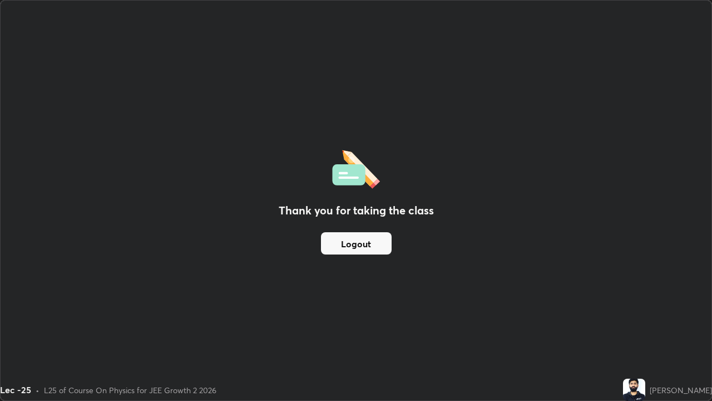
click at [372, 249] on button "Logout" at bounding box center [356, 243] width 71 height 22
click at [381, 247] on button "Logout" at bounding box center [356, 243] width 71 height 22
click at [270, 325] on div "Thank you for taking the class Logout" at bounding box center [356, 200] width 711 height 399
